Goal: Information Seeking & Learning: Learn about a topic

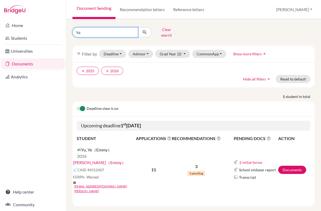
drag, startPoint x: 92, startPoint y: 31, endPoint x: 69, endPoint y: 31, distance: 23.0
click at [69, 31] on div "Ye Clear search" at bounding box center [109, 32] width 83 height 14
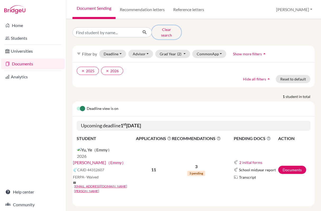
click at [167, 29] on button "Clear search" at bounding box center [166, 32] width 29 height 14
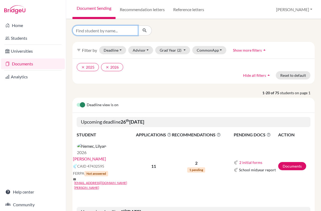
click at [116, 33] on input "Find student by name..." at bounding box center [105, 30] width 66 height 10
type input "Alexander"
click at [144, 30] on icon "submit" at bounding box center [144, 30] width 5 height 5
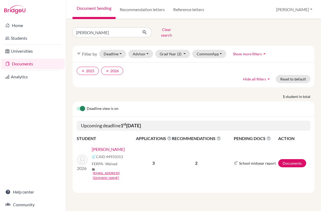
click at [104, 146] on link "Kirkham, Alexander" at bounding box center [108, 149] width 33 height 6
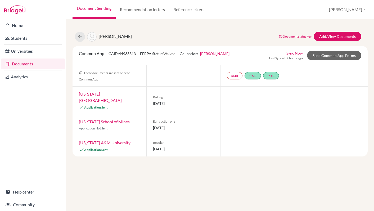
click at [102, 94] on link "[US_STATE][GEOGRAPHIC_DATA]" at bounding box center [100, 96] width 43 height 11
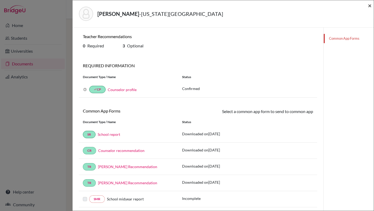
click at [321, 7] on span "×" at bounding box center [370, 6] width 4 height 8
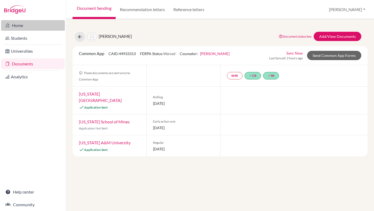
click at [24, 24] on link "Home" at bounding box center [33, 25] width 64 height 11
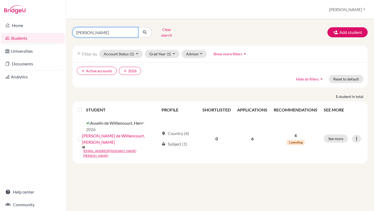
drag, startPoint x: 96, startPoint y: 30, endPoint x: 69, endPoint y: 32, distance: 26.8
click at [69, 32] on div "[PERSON_NAME] search" at bounding box center [118, 32] width 101 height 14
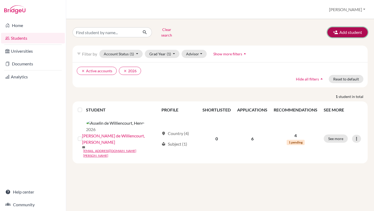
click at [346, 30] on button "Add student" at bounding box center [347, 32] width 40 height 10
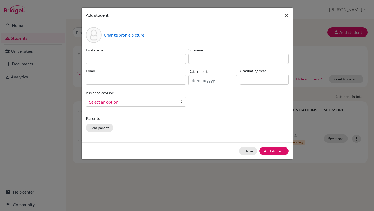
click at [287, 13] on span "×" at bounding box center [287, 15] width 4 height 8
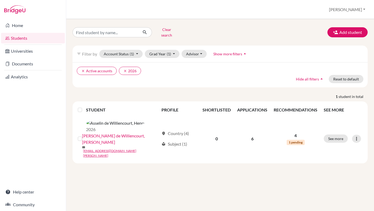
click at [31, 39] on link "Students" at bounding box center [33, 38] width 64 height 11
click at [25, 38] on link "Students" at bounding box center [33, 38] width 64 height 11
drag, startPoint x: 88, startPoint y: 33, endPoint x: 164, endPoint y: 30, distance: 76.0
click at [164, 30] on form "Henri Clear search" at bounding box center [126, 32] width 109 height 14
click at [167, 30] on button "Clear search" at bounding box center [166, 32] width 29 height 14
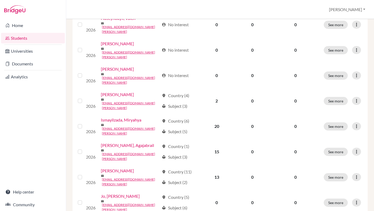
scroll to position [394, 0]
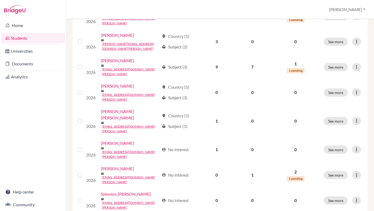
scroll to position [394, 0]
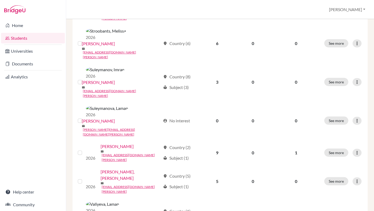
scroll to position [138, 0]
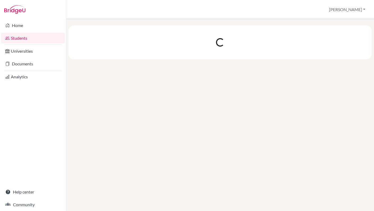
scroll to position [0, 0]
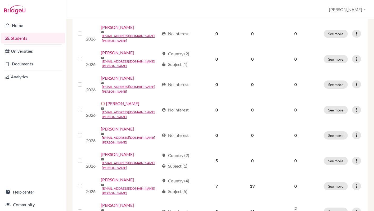
scroll to position [196, 0]
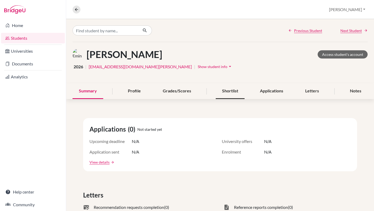
click at [235, 90] on div "Shortlist" at bounding box center [230, 91] width 29 height 16
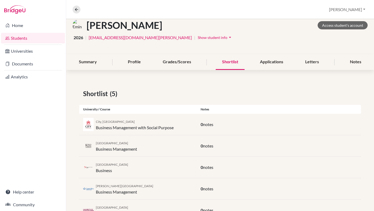
scroll to position [17, 0]
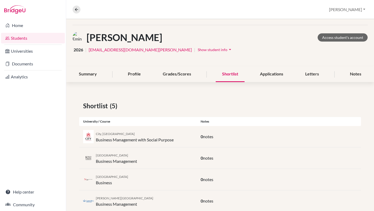
click at [34, 40] on link "Students" at bounding box center [33, 38] width 64 height 11
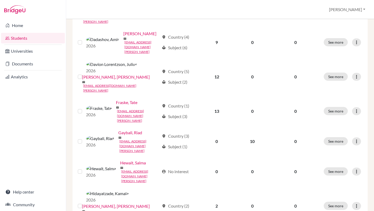
scroll to position [246, 0]
